Goal: Task Accomplishment & Management: Complete application form

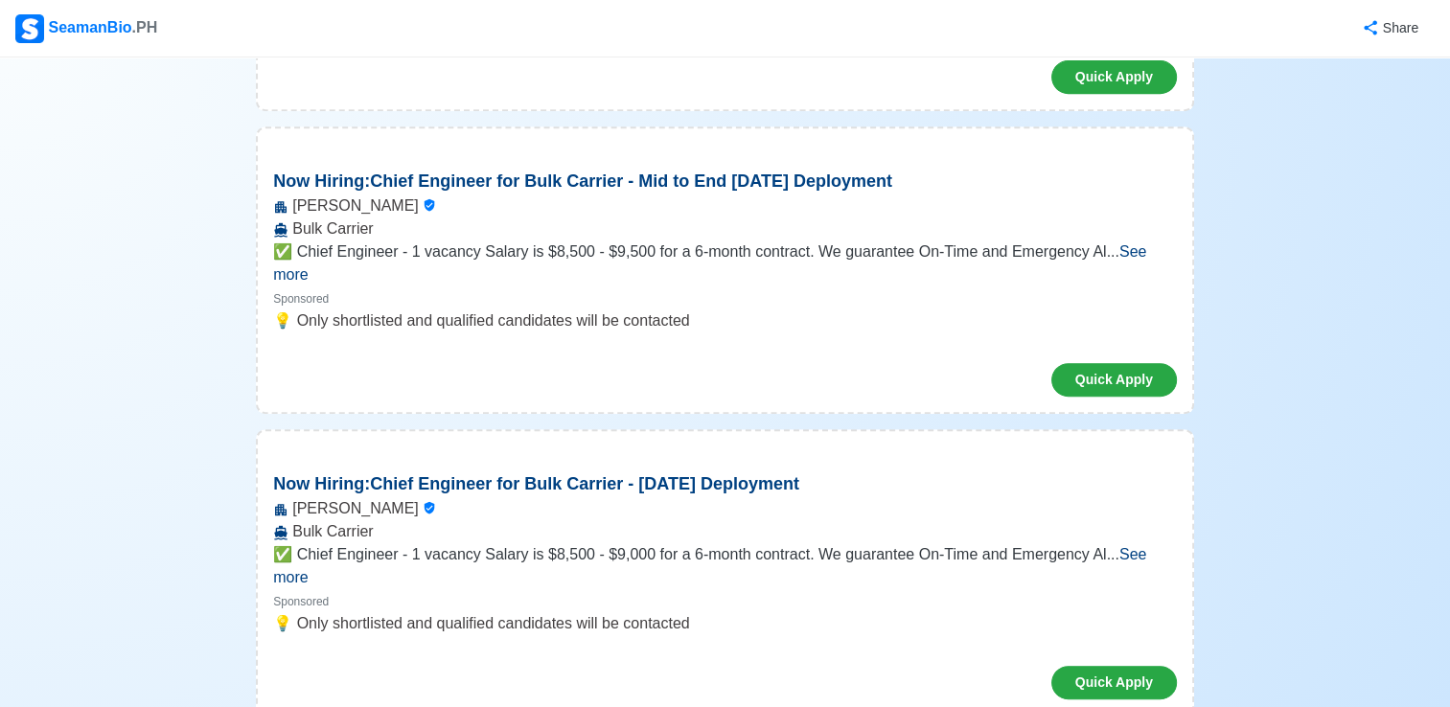
scroll to position [863, 0]
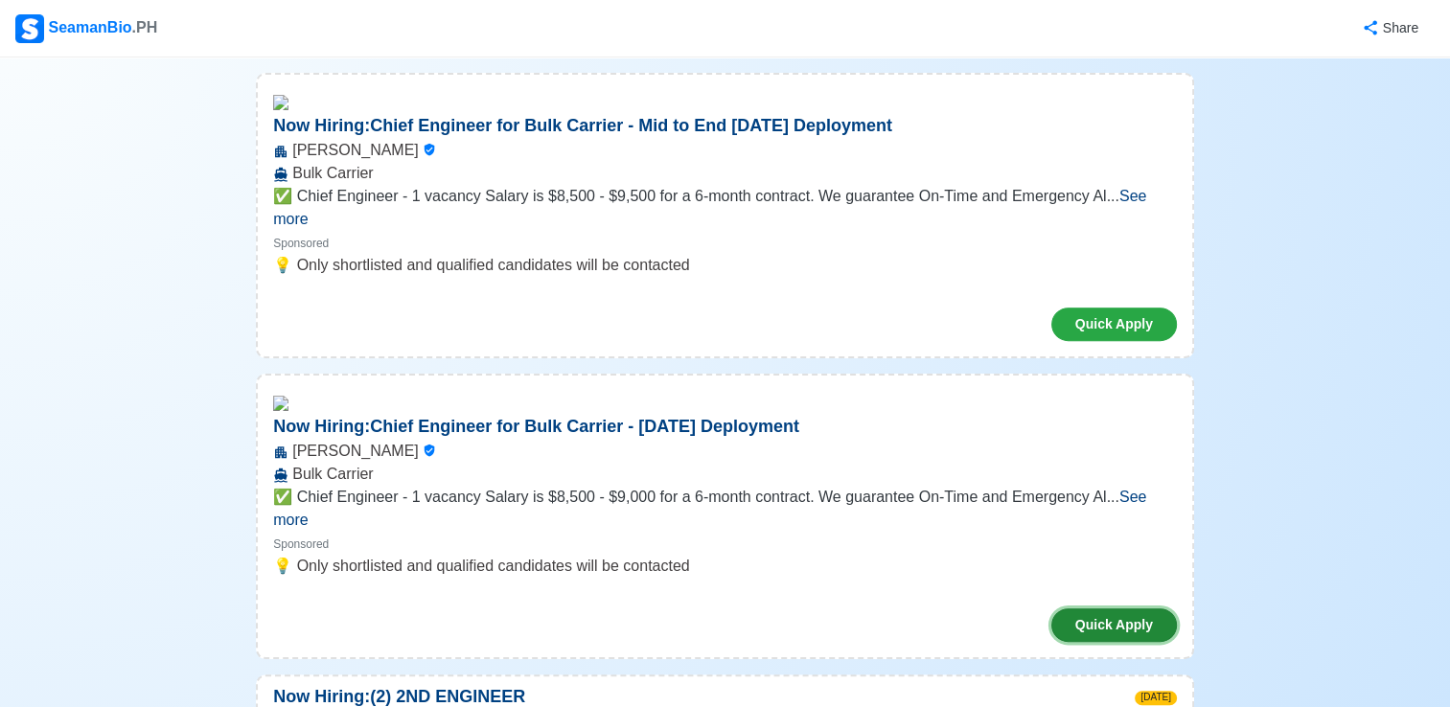
click at [1094, 609] on button "Quick Apply" at bounding box center [1115, 626] width 126 height 34
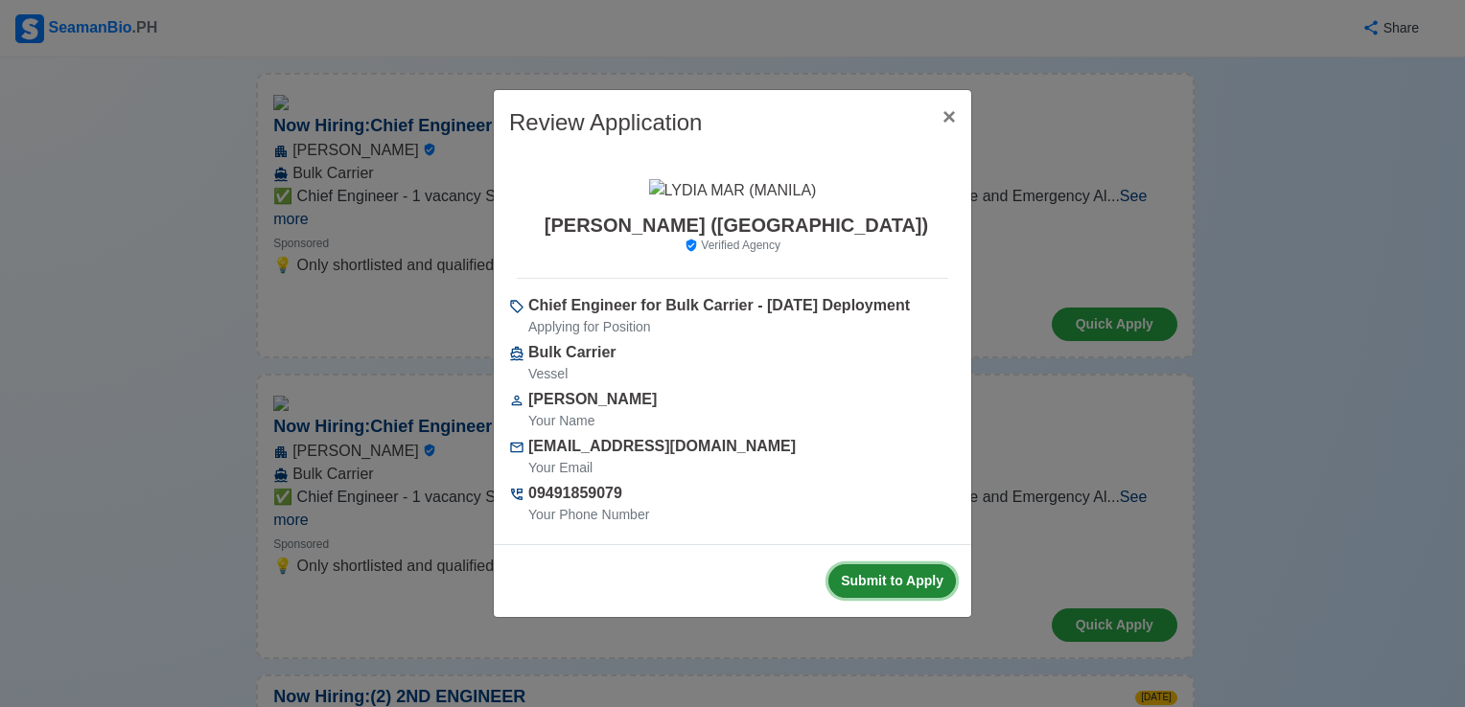
click at [882, 573] on button "Submit to Apply" at bounding box center [891, 582] width 127 height 34
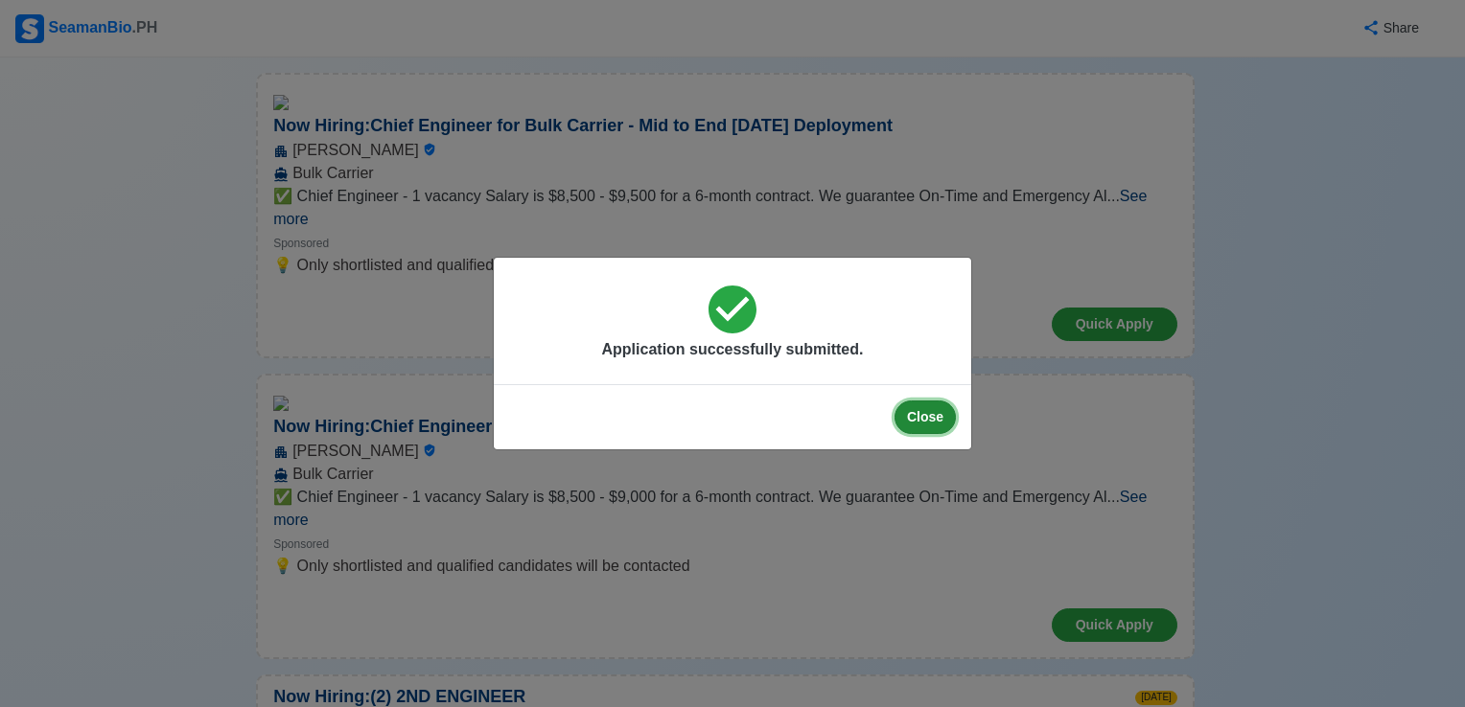
click at [924, 415] on button "Close" at bounding box center [924, 418] width 61 height 34
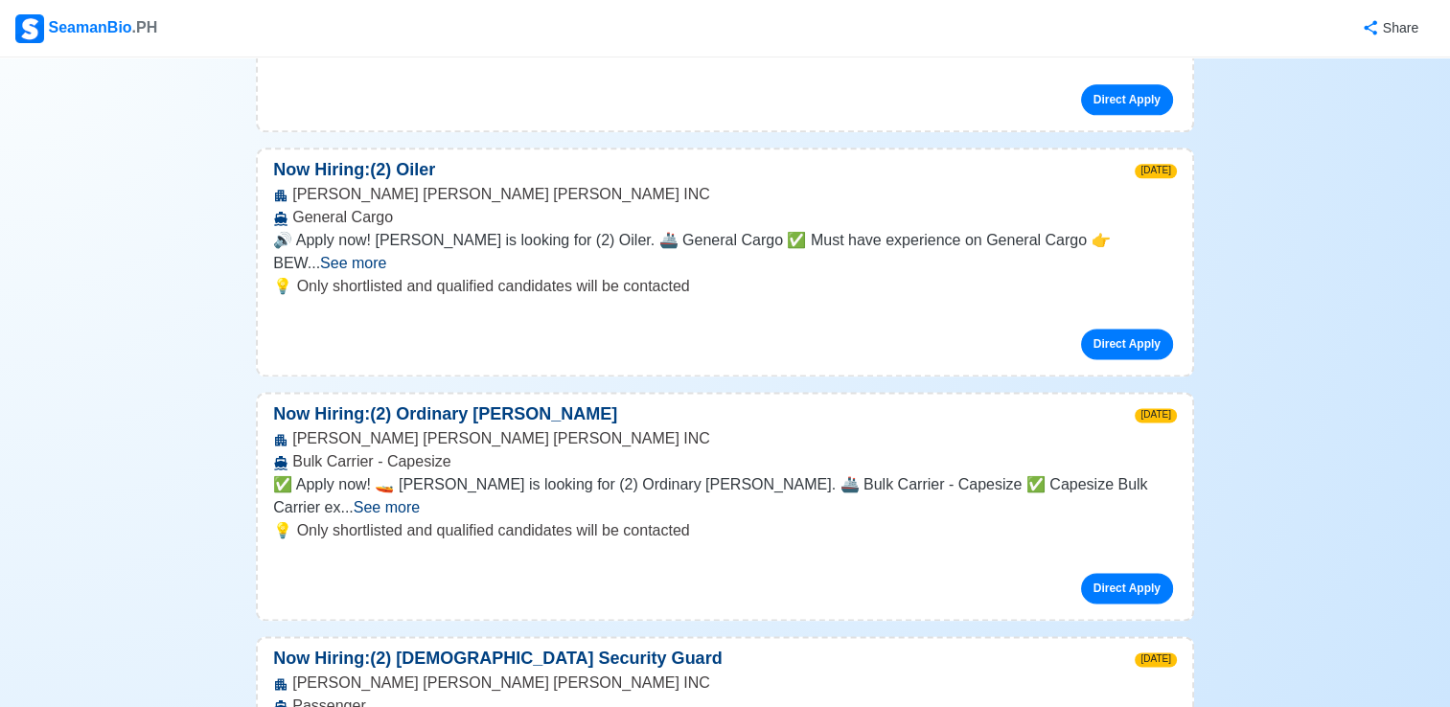
scroll to position [9681, 0]
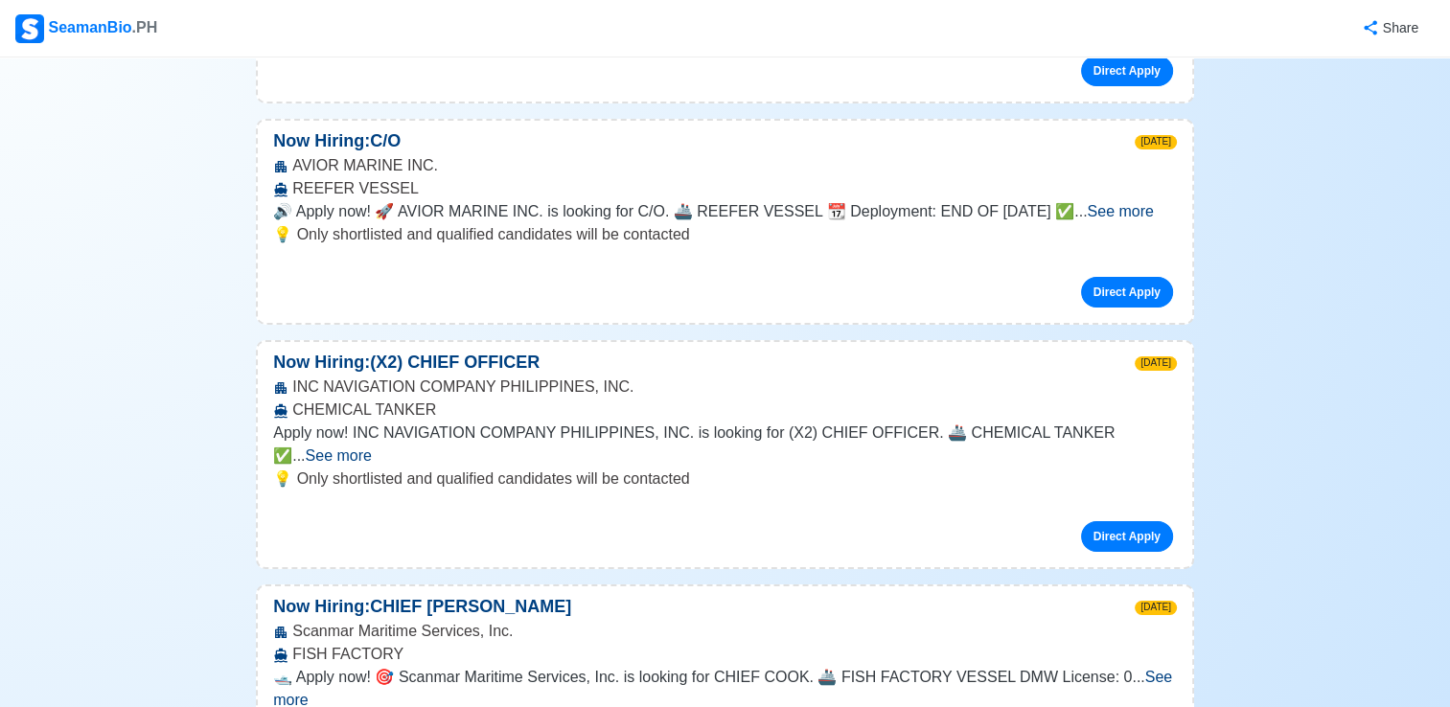
scroll to position [14282, 0]
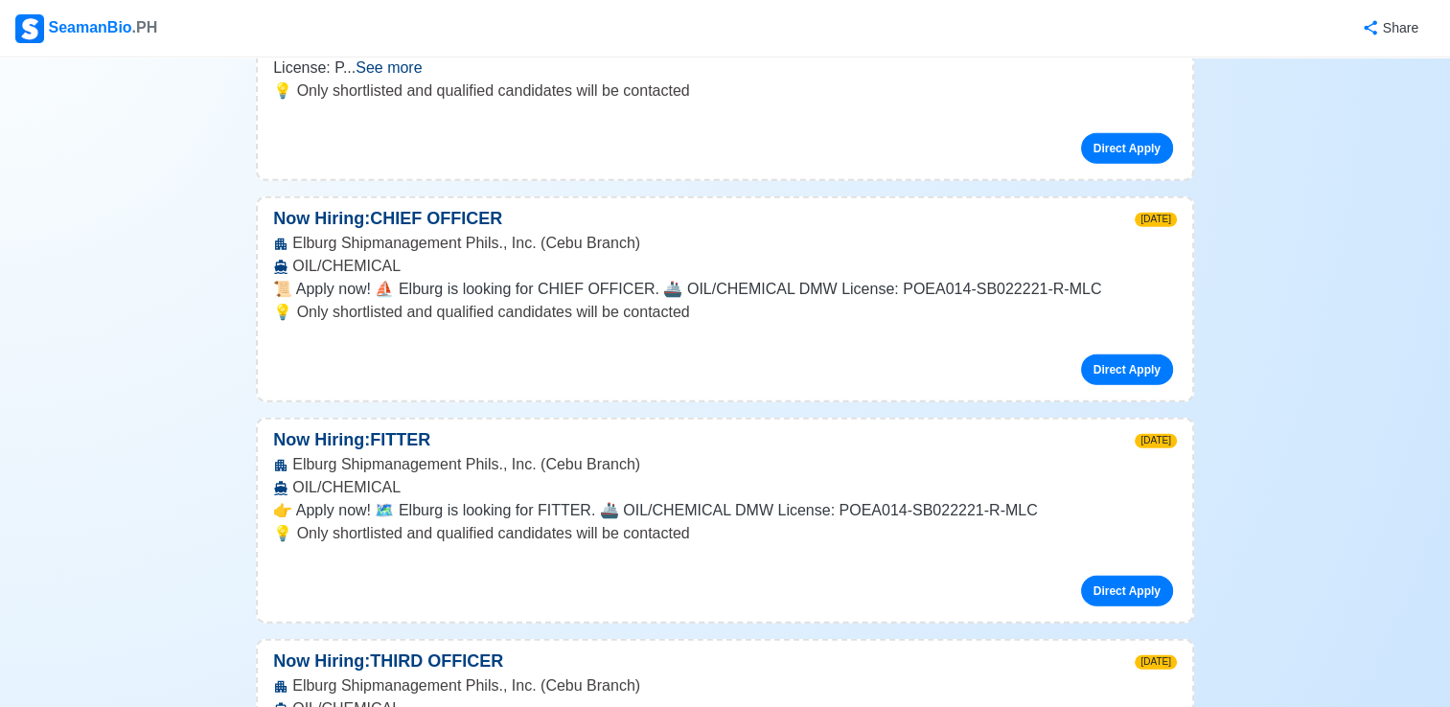
scroll to position [19075, 0]
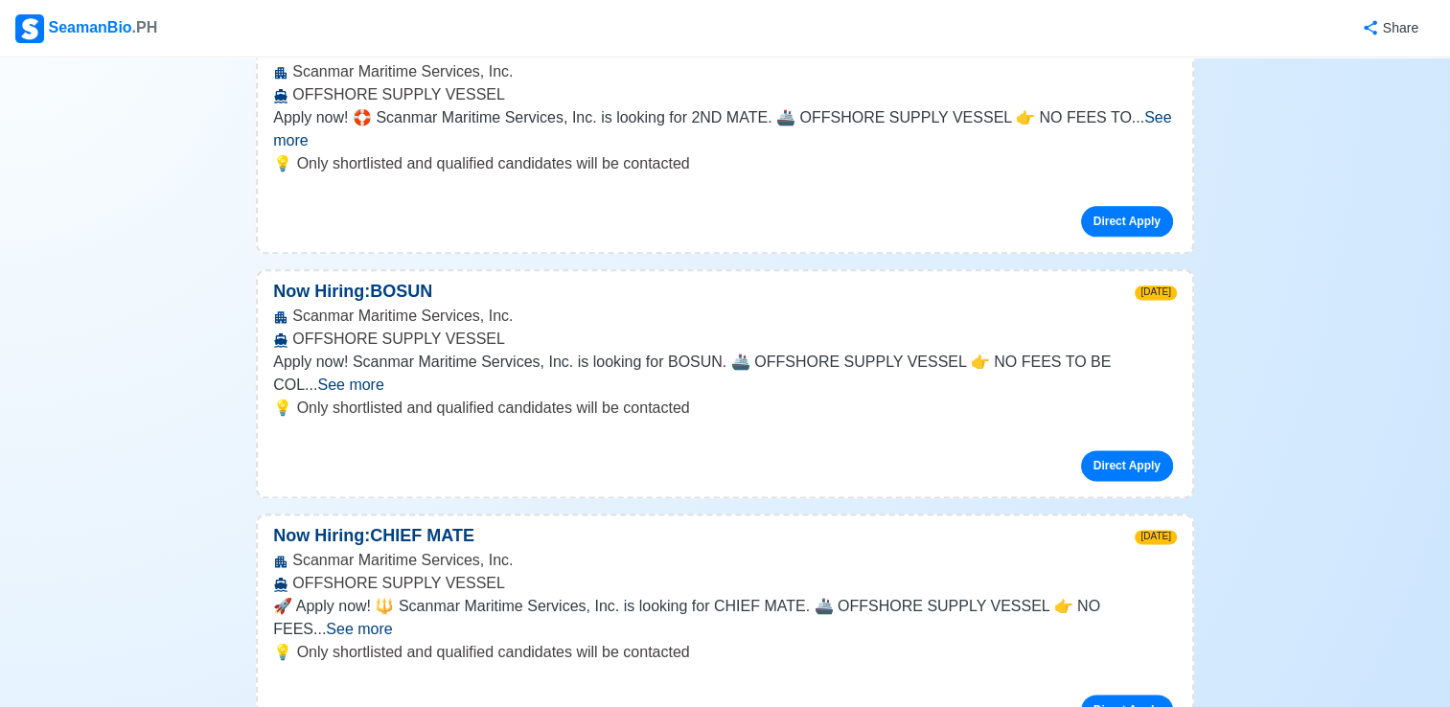
scroll to position [24347, 0]
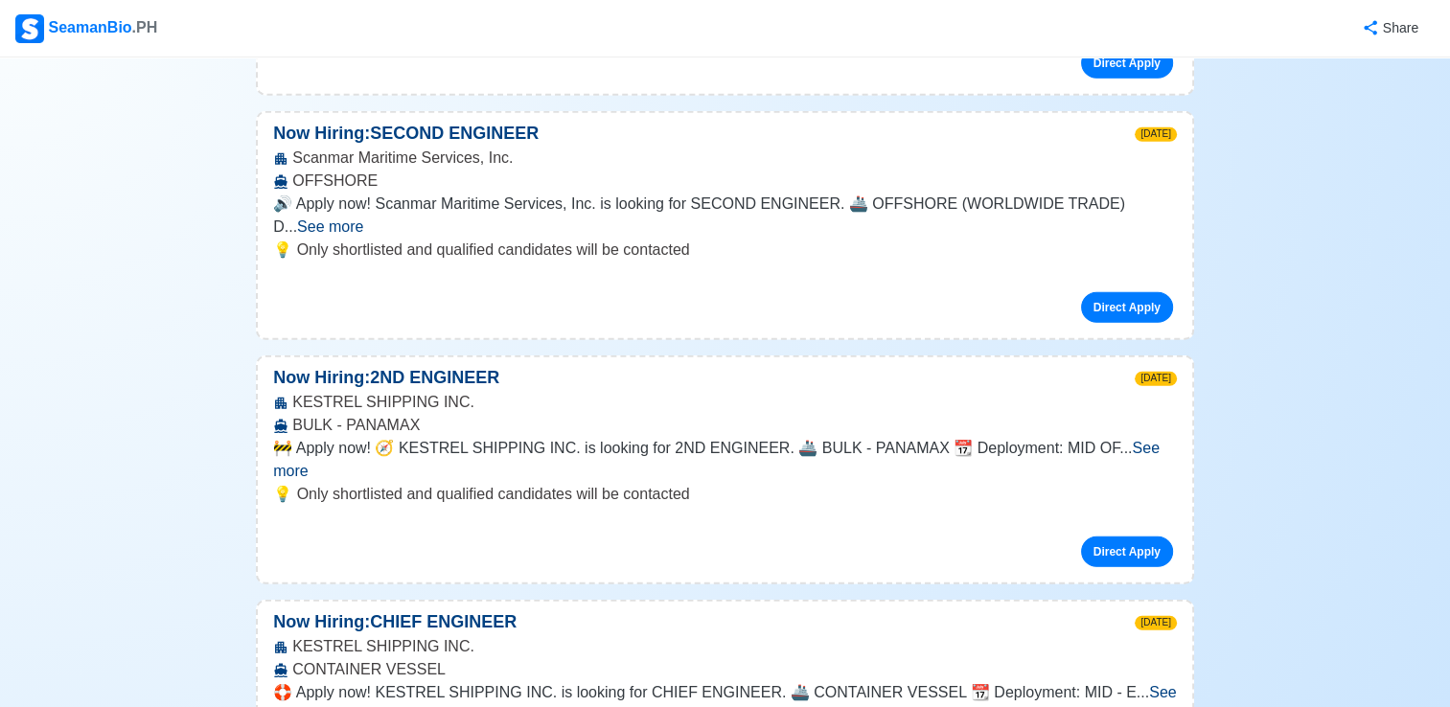
scroll to position [34124, 0]
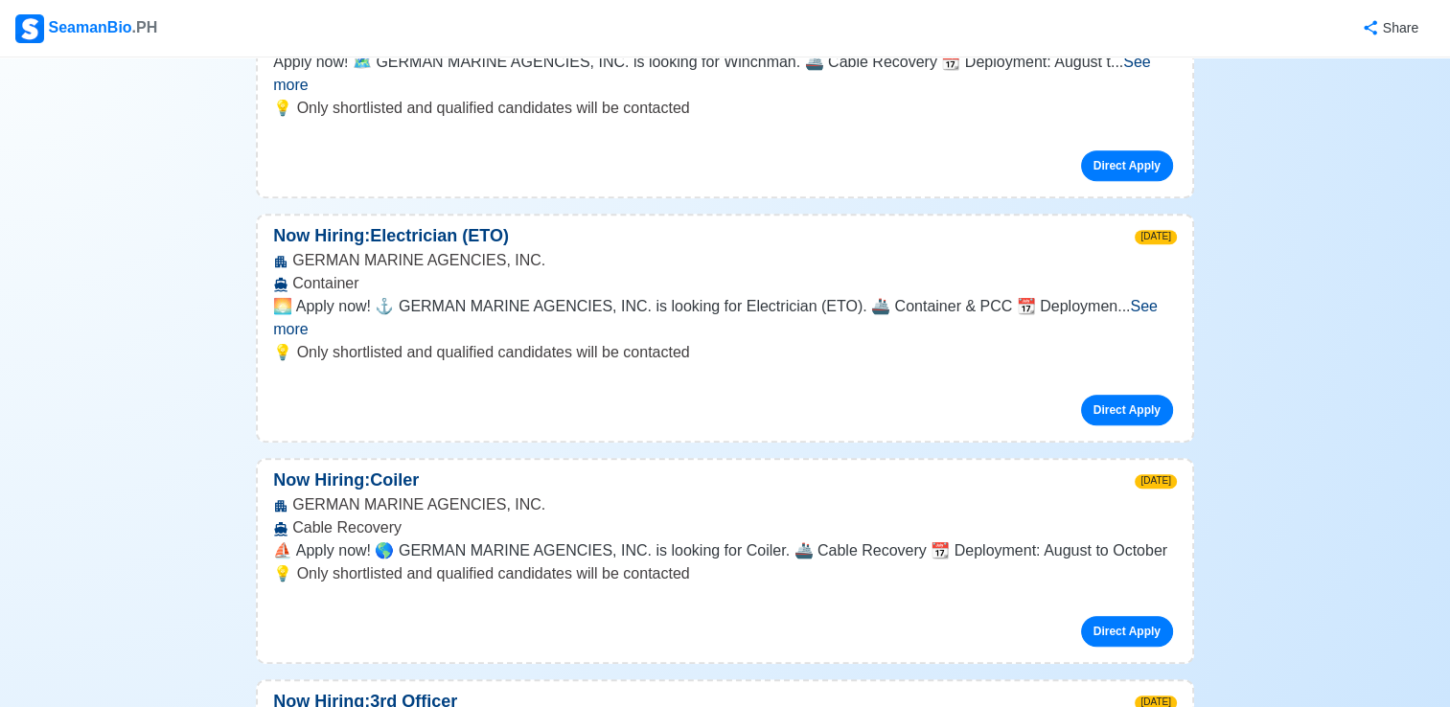
scroll to position [44476, 0]
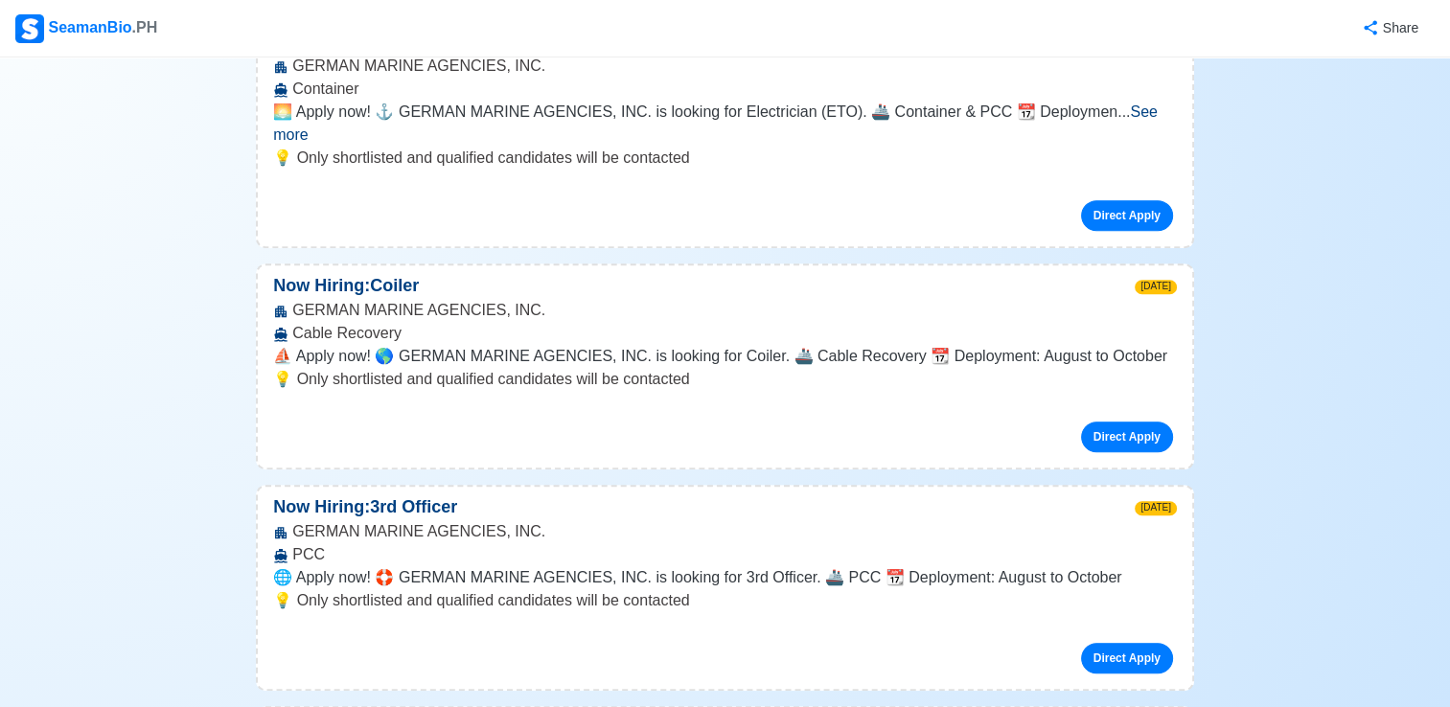
scroll to position [44668, 0]
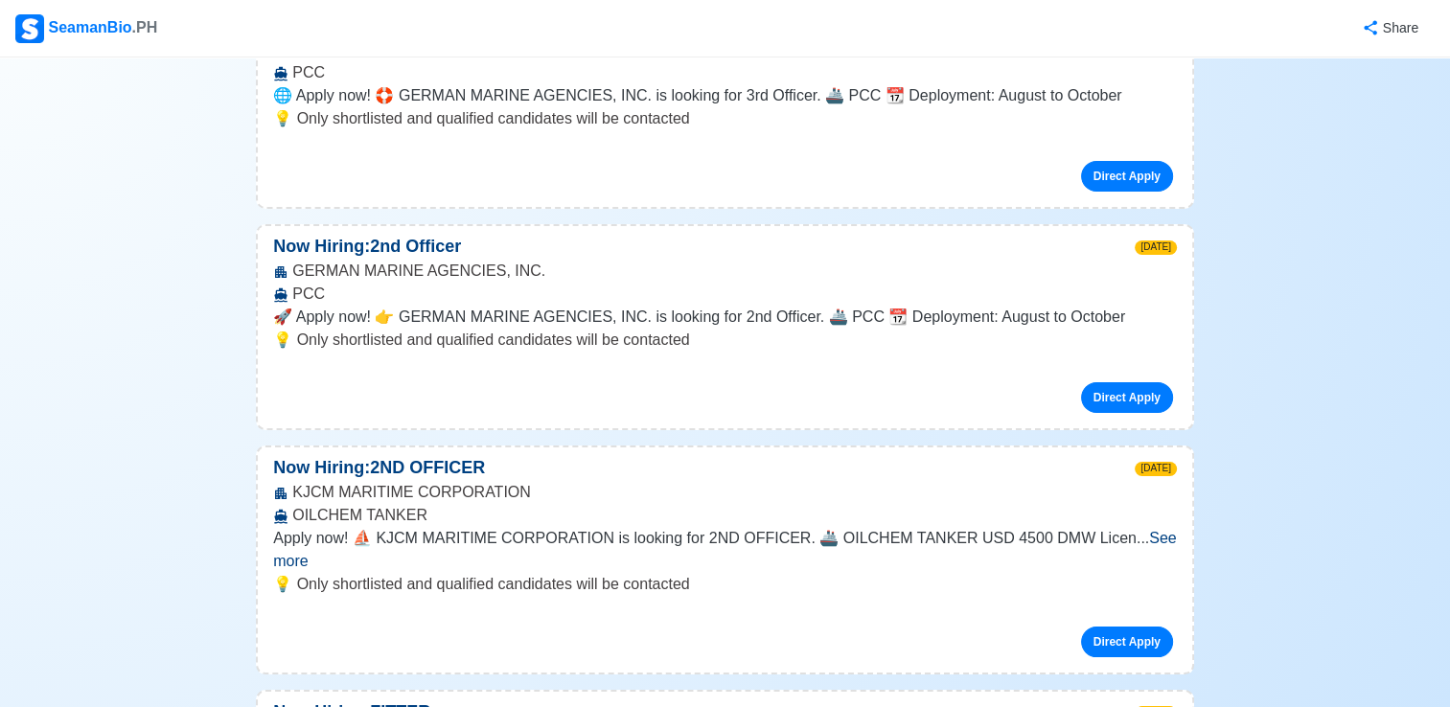
scroll to position [45147, 0]
